Goal: Find specific page/section: Find specific page/section

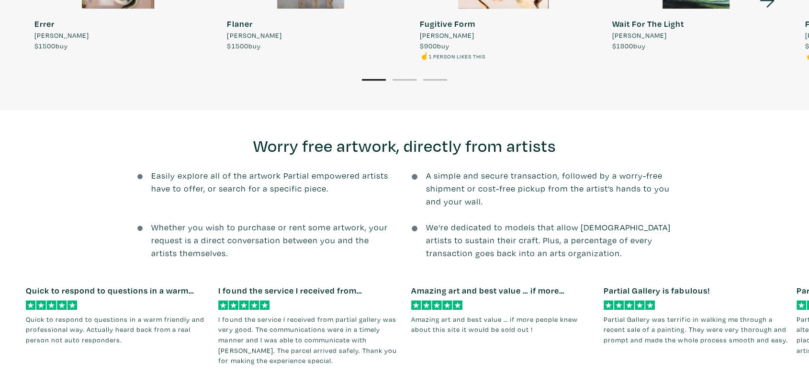
scroll to position [797, 0]
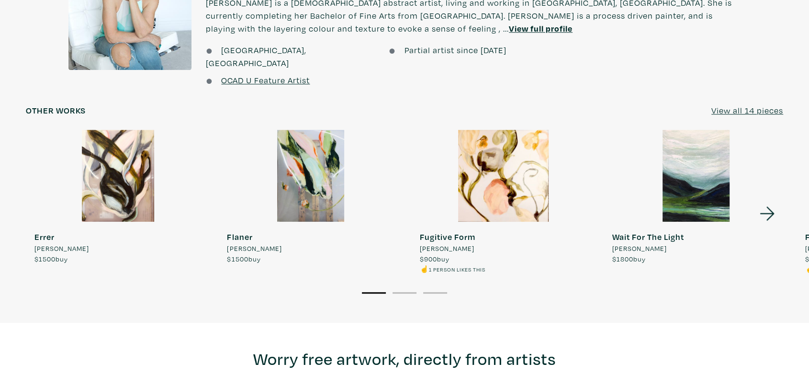
click at [774, 201] on icon at bounding box center [767, 214] width 33 height 26
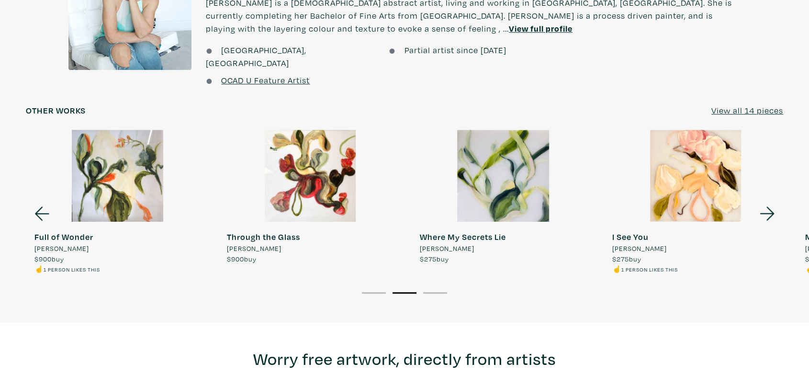
click at [774, 201] on icon at bounding box center [767, 214] width 33 height 26
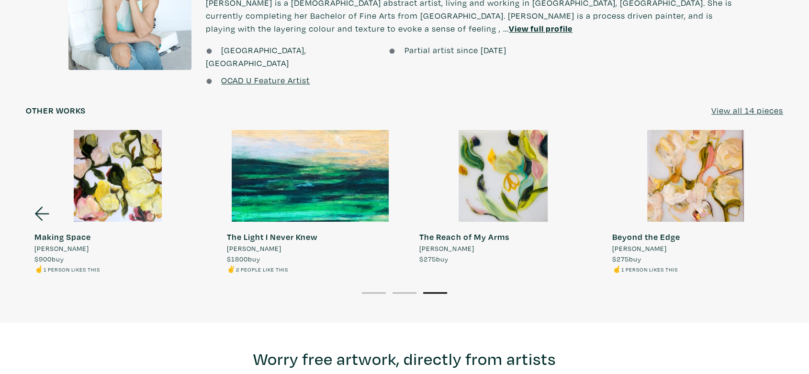
click at [141, 177] on div at bounding box center [118, 176] width 184 height 92
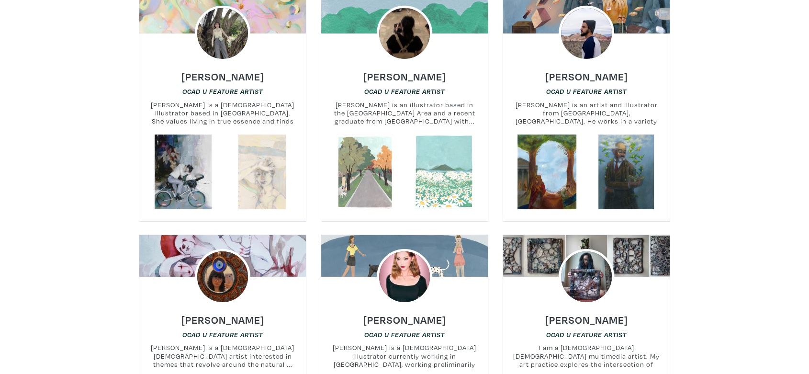
scroll to position [6754, 0]
